Goal: Information Seeking & Learning: Learn about a topic

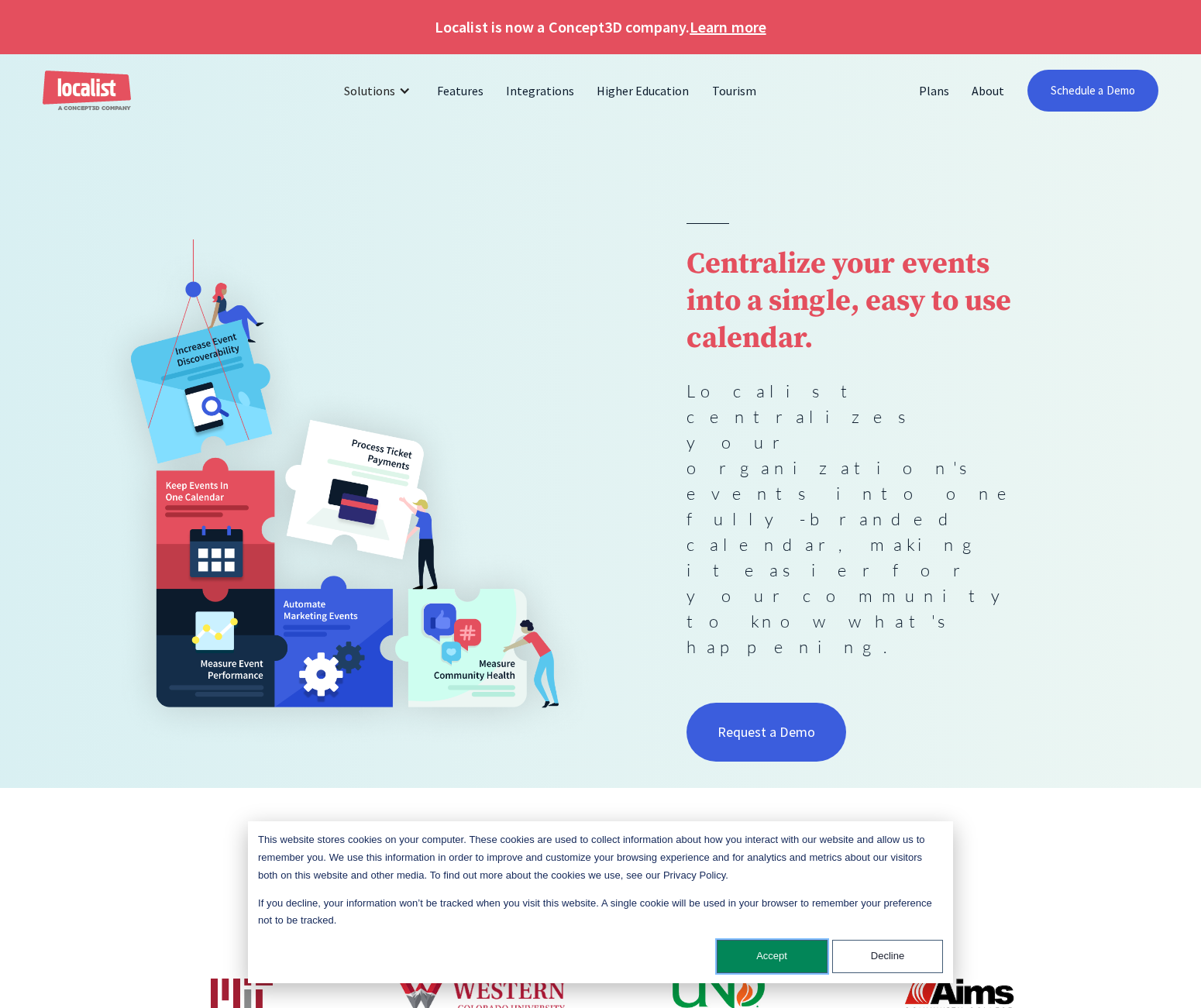
click at [777, 951] on button "Accept" at bounding box center [772, 956] width 111 height 33
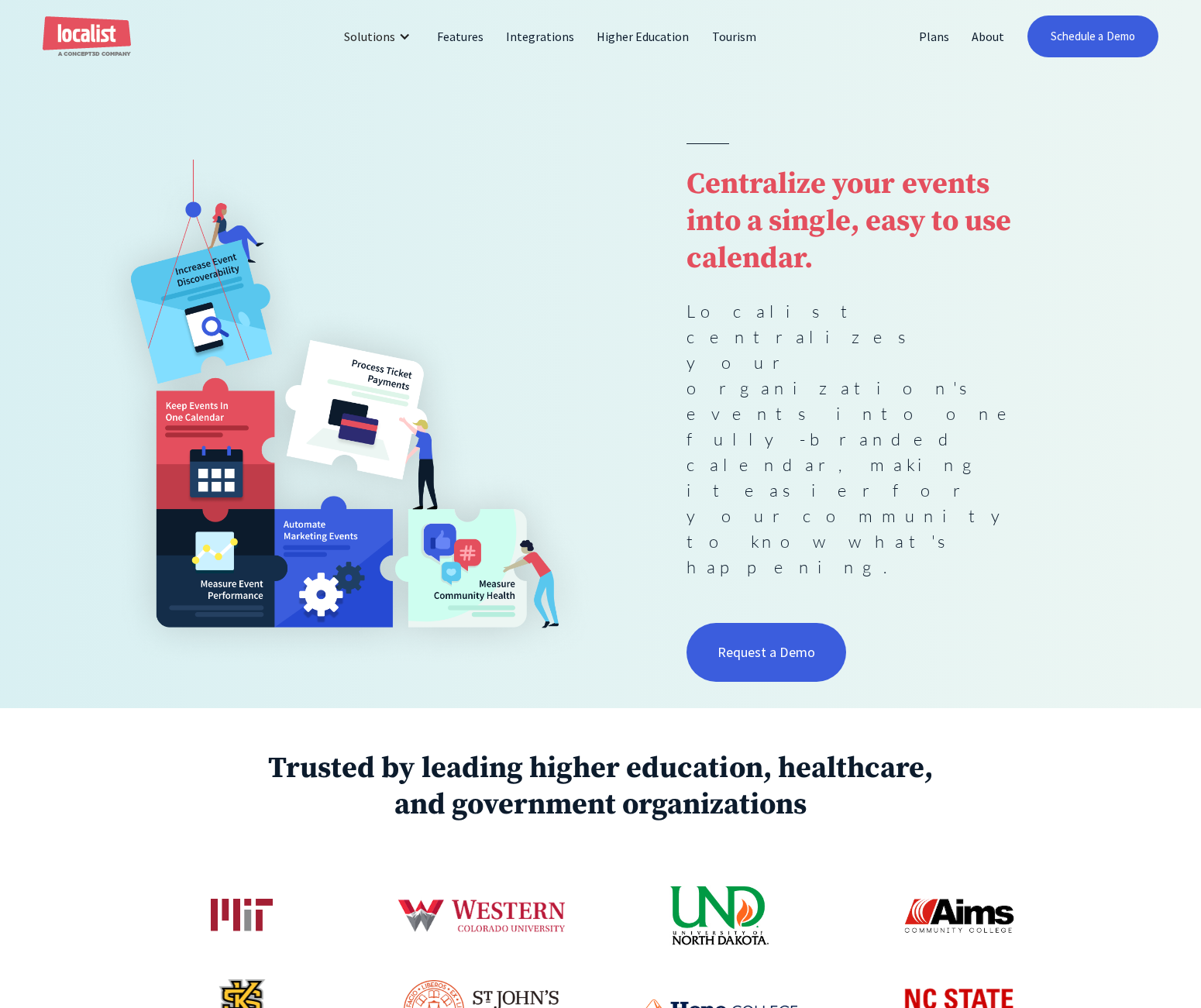
scroll to position [74, 0]
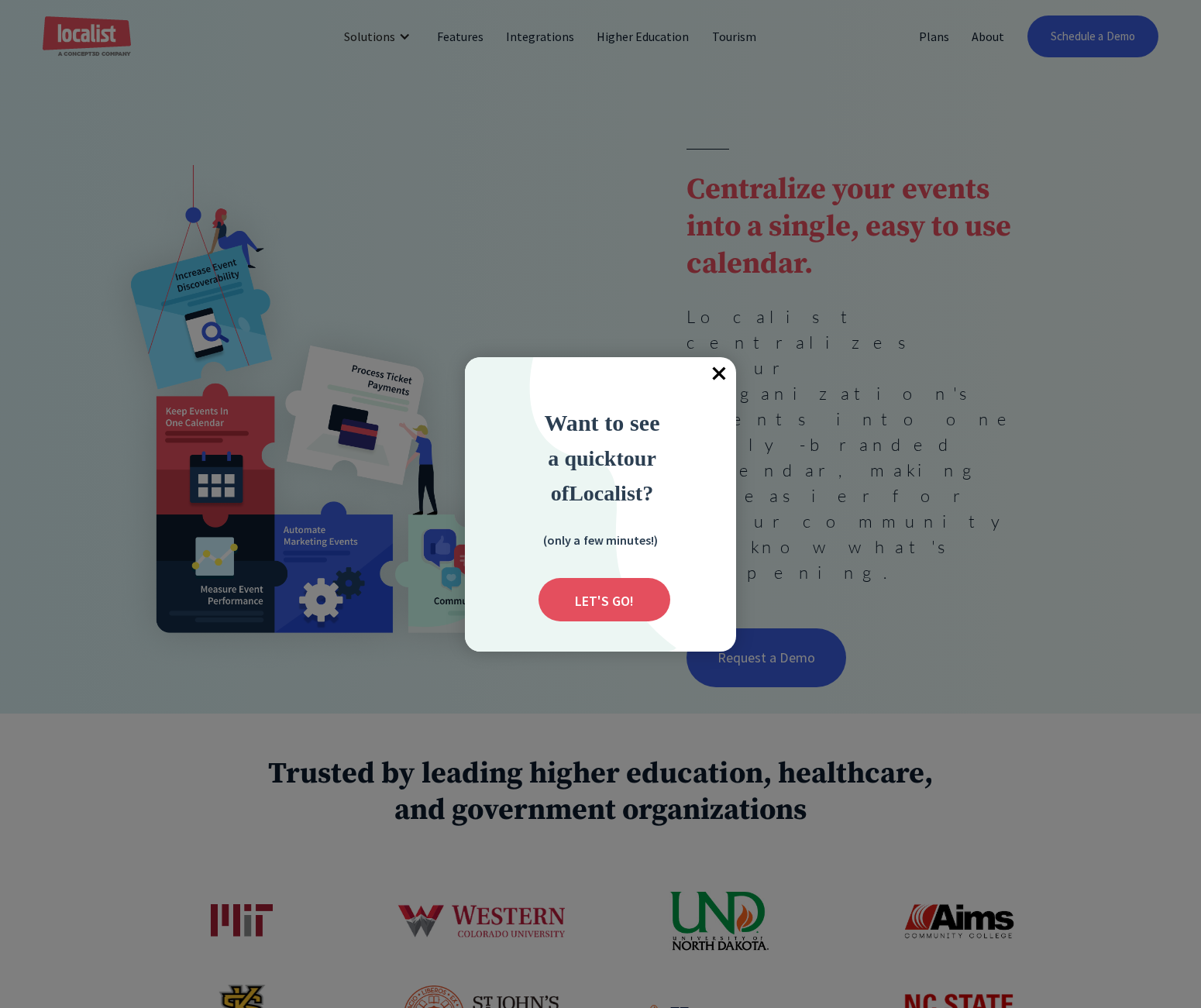
click at [719, 371] on span "×" at bounding box center [719, 374] width 34 height 34
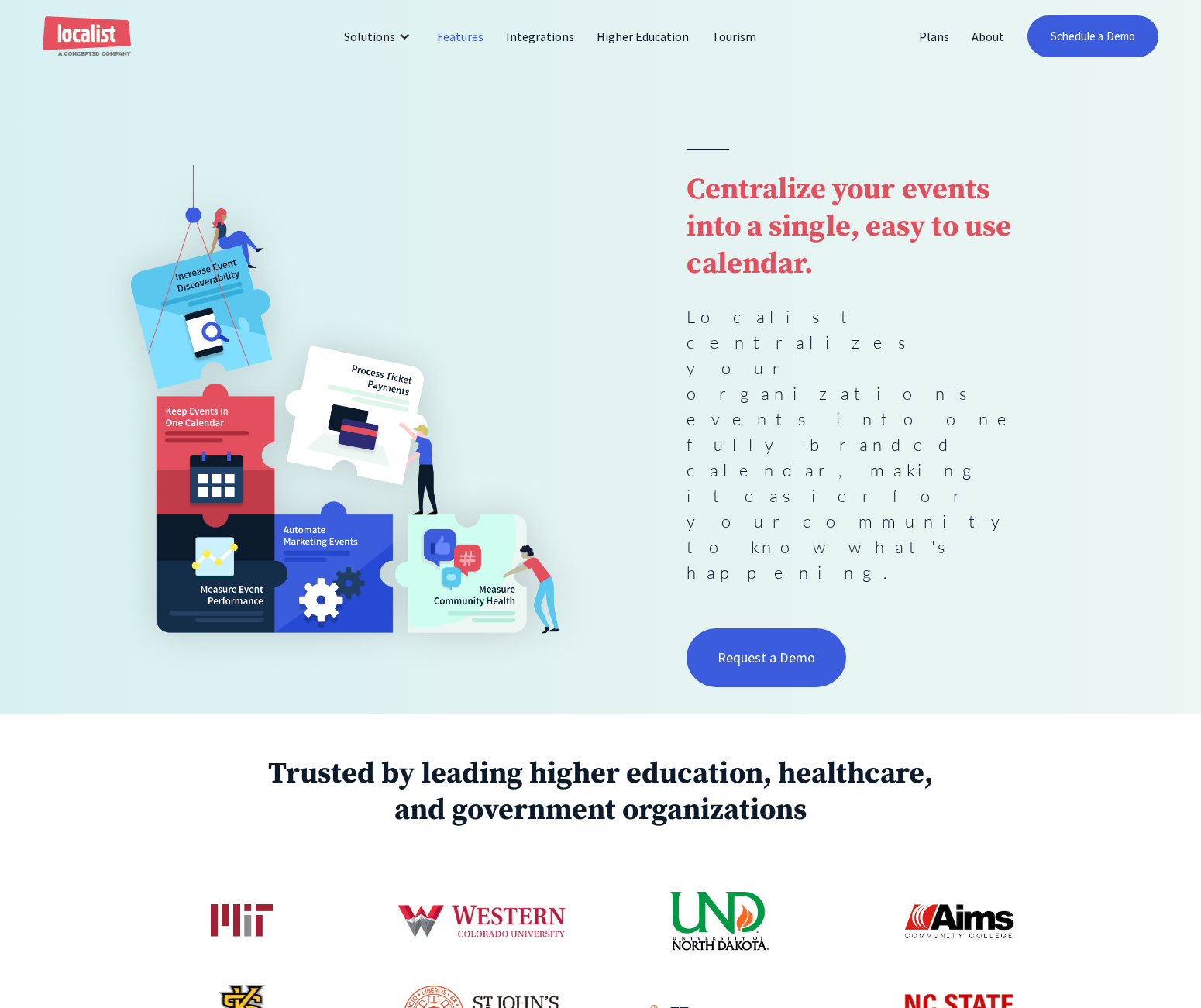
click at [463, 32] on link "Features" at bounding box center [460, 36] width 69 height 37
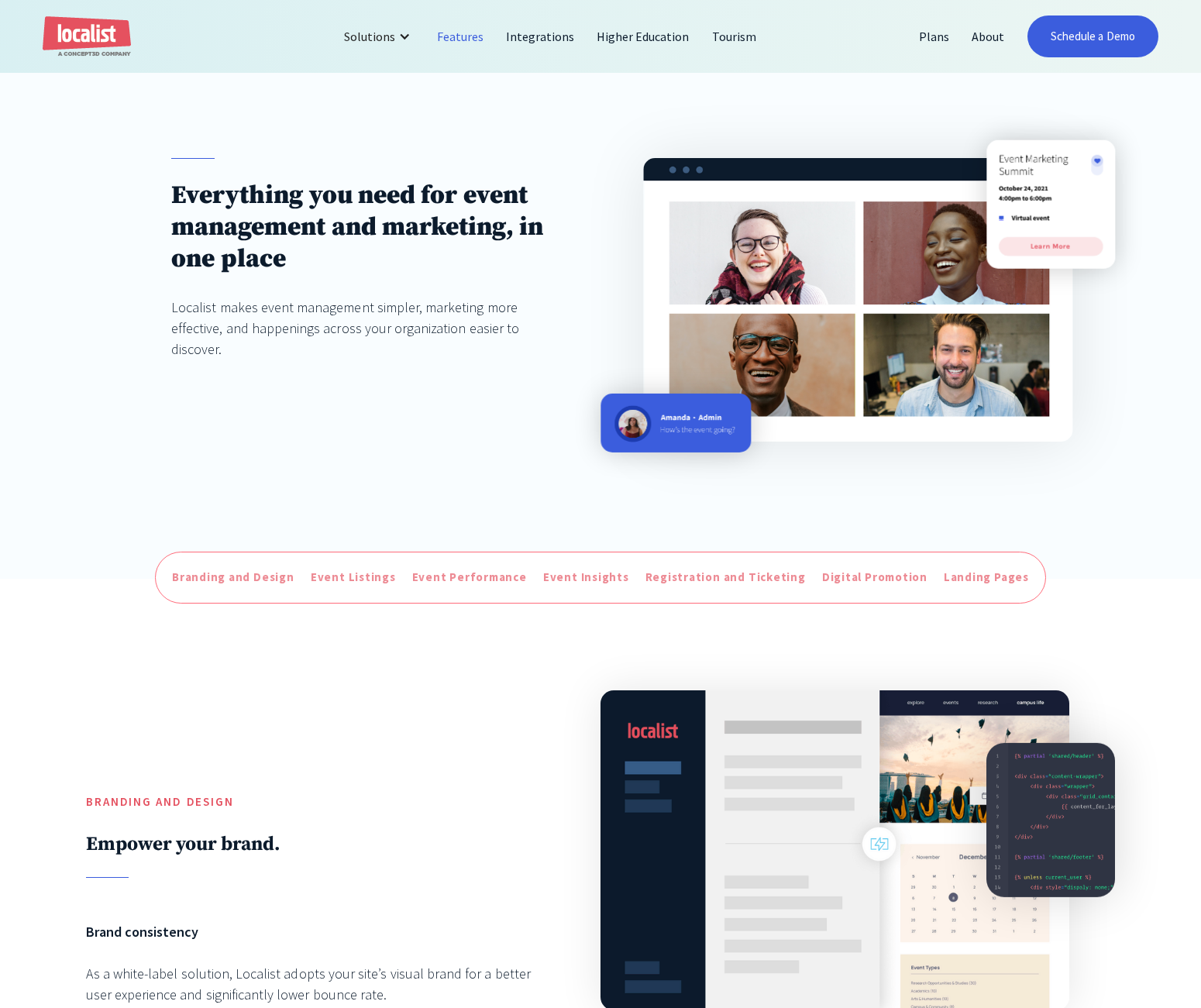
scroll to position [152, 0]
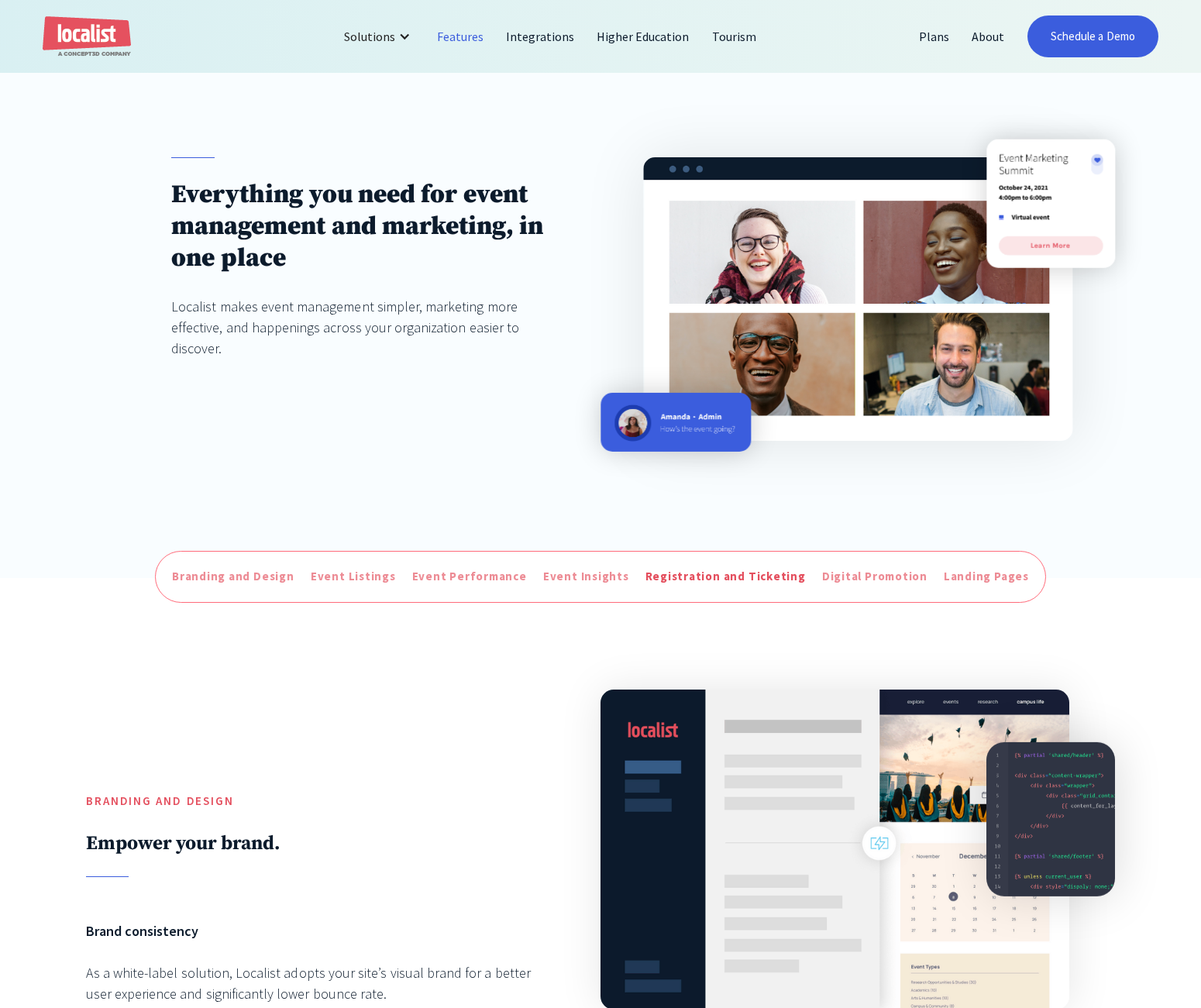
click at [693, 573] on div "Registration and Ticketing" at bounding box center [725, 577] width 161 height 18
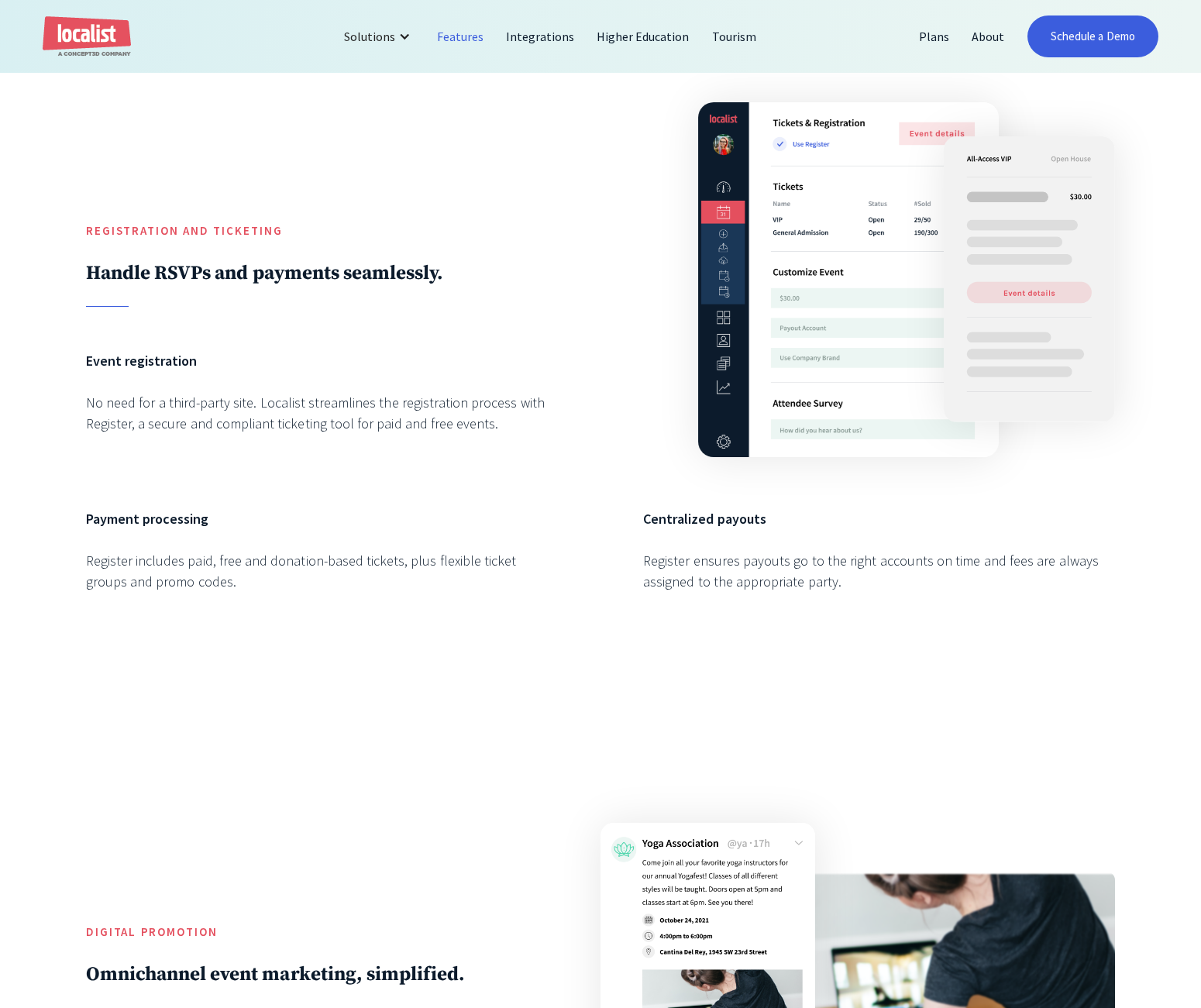
scroll to position [3723, 0]
